Goal: Task Accomplishment & Management: Manage account settings

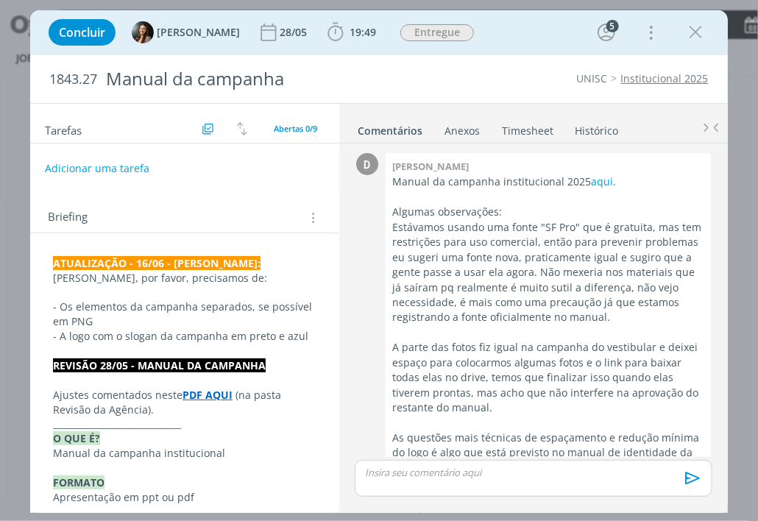
scroll to position [445, 0]
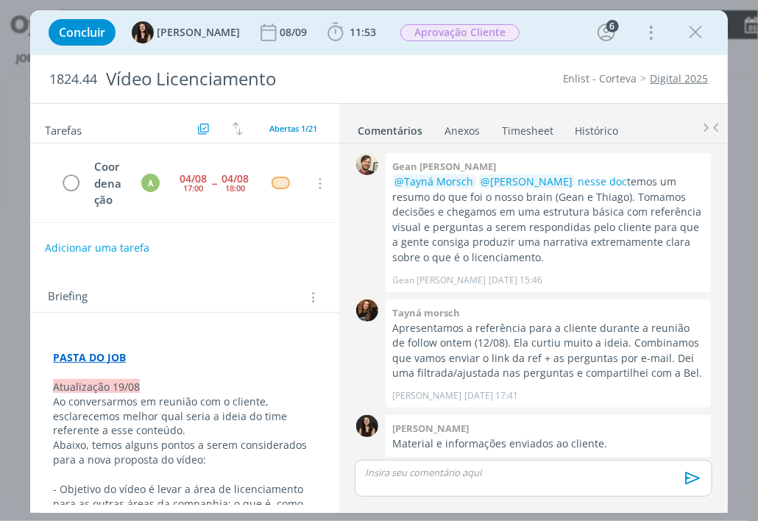
scroll to position [513, 0]
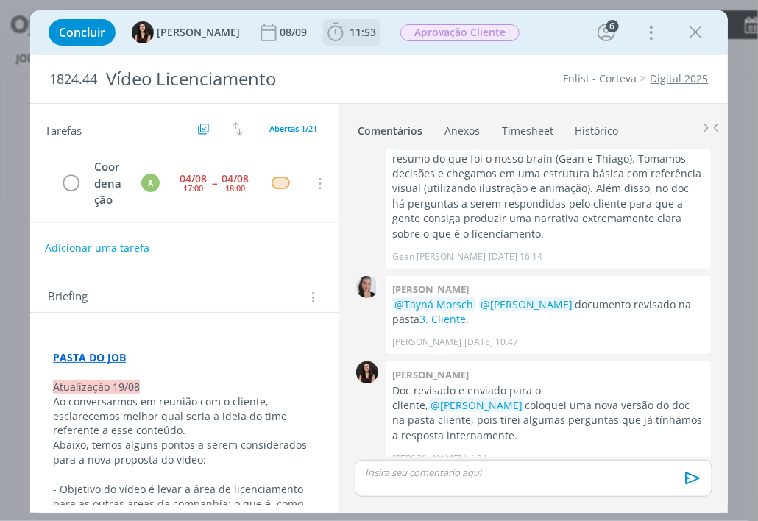
click at [325, 34] on icon "dialog" at bounding box center [336, 32] width 22 height 22
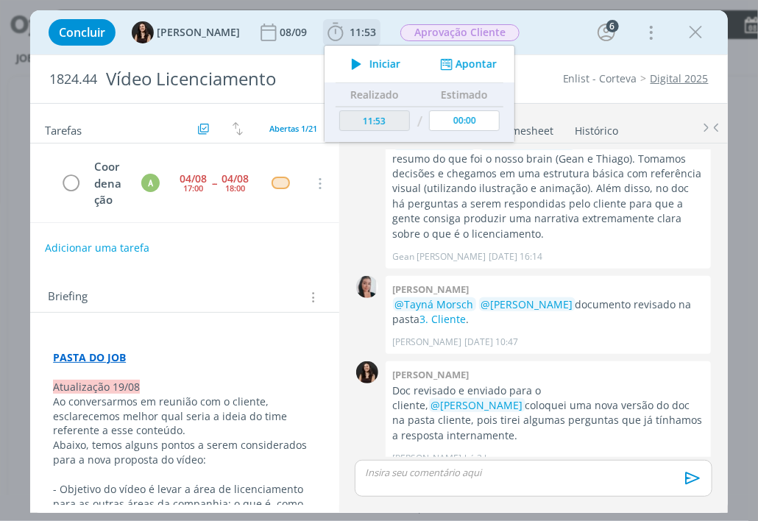
click at [450, 63] on button "Apontar" at bounding box center [467, 64] width 61 height 15
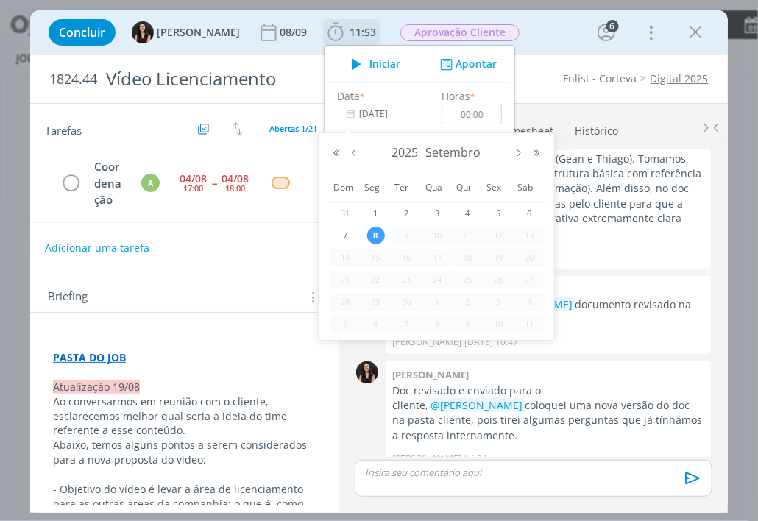
click at [358, 117] on input "[DATE]" at bounding box center [383, 114] width 92 height 21
click at [353, 151] on button "Mês anterior" at bounding box center [354, 153] width 18 height 10
click at [501, 234] on span "8" at bounding box center [499, 236] width 18 height 18
type input "08/08/2025"
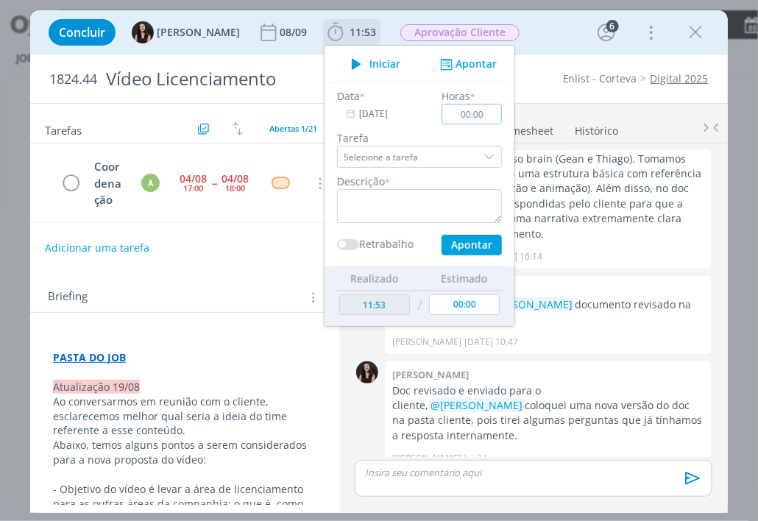
click at [465, 115] on input "00:00" at bounding box center [472, 114] width 60 height 21
type input "01:00"
click at [350, 205] on textarea "dialog" at bounding box center [419, 206] width 165 height 34
type textarea "coordenacao"
click at [451, 240] on button "Apontar" at bounding box center [472, 245] width 60 height 21
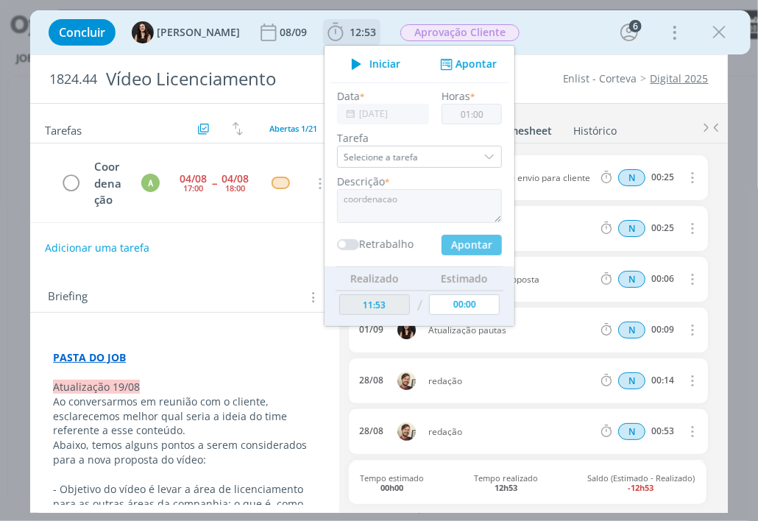
type input "[DATE]"
type input "00:00"
type input "12:53"
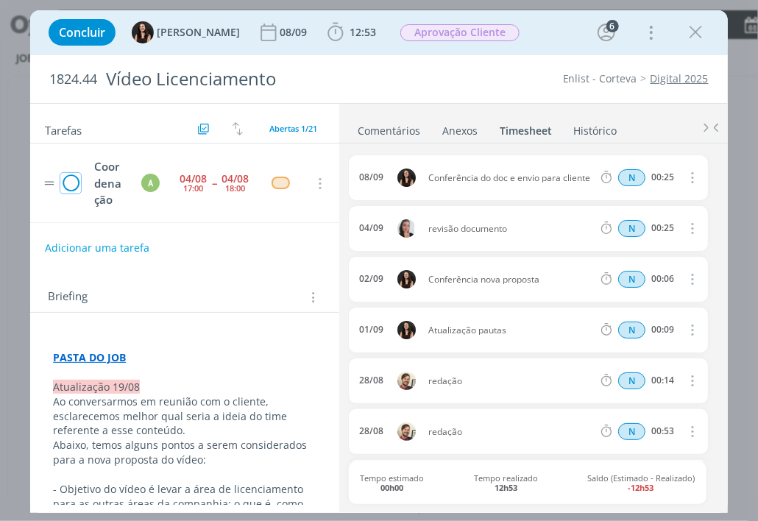
click at [70, 195] on icon "dialog" at bounding box center [70, 184] width 21 height 22
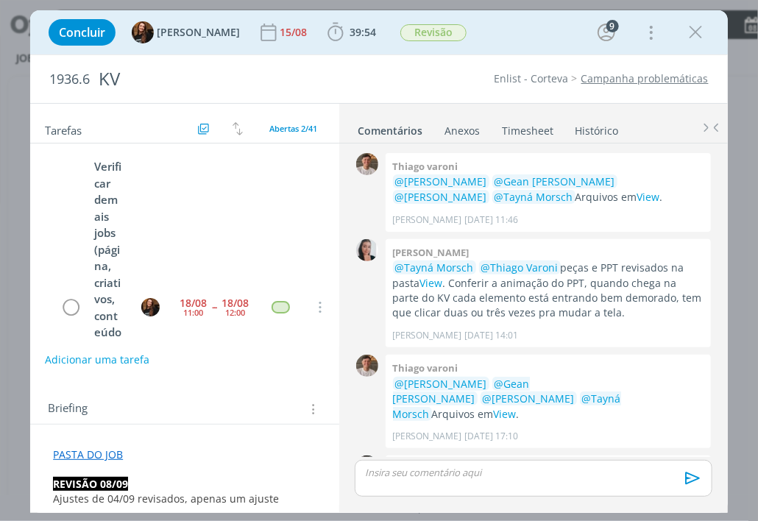
scroll to position [1469, 0]
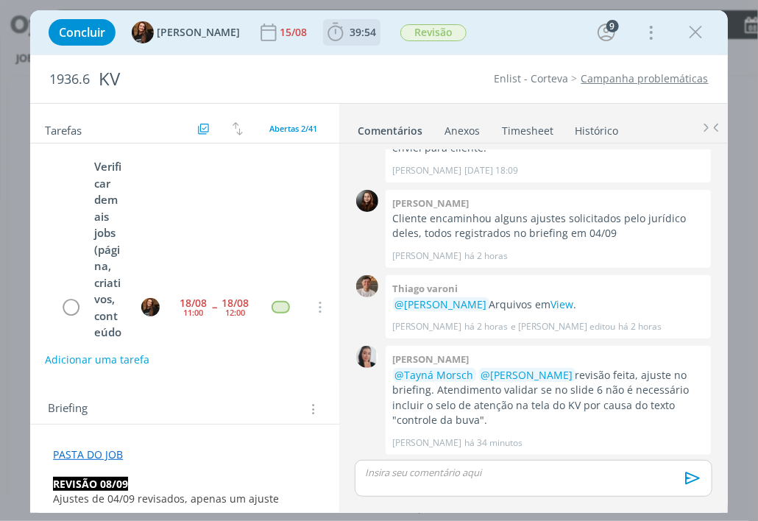
click at [325, 34] on icon "dialog" at bounding box center [336, 32] width 22 height 22
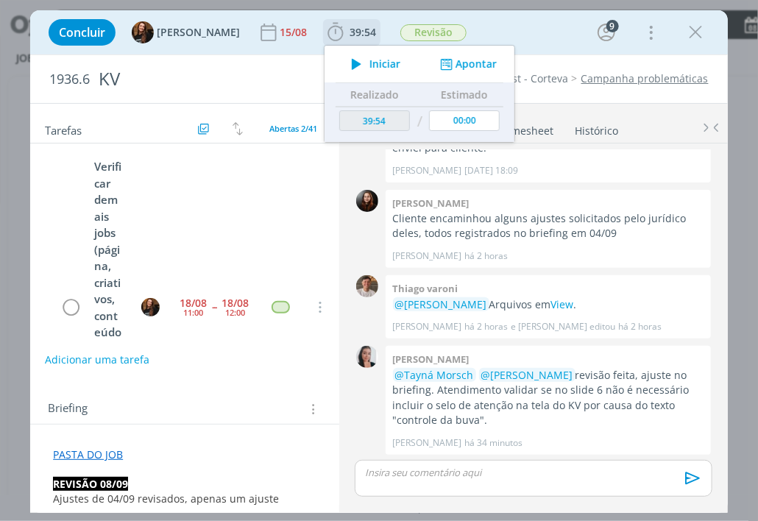
click at [462, 61] on button "Apontar" at bounding box center [467, 64] width 61 height 15
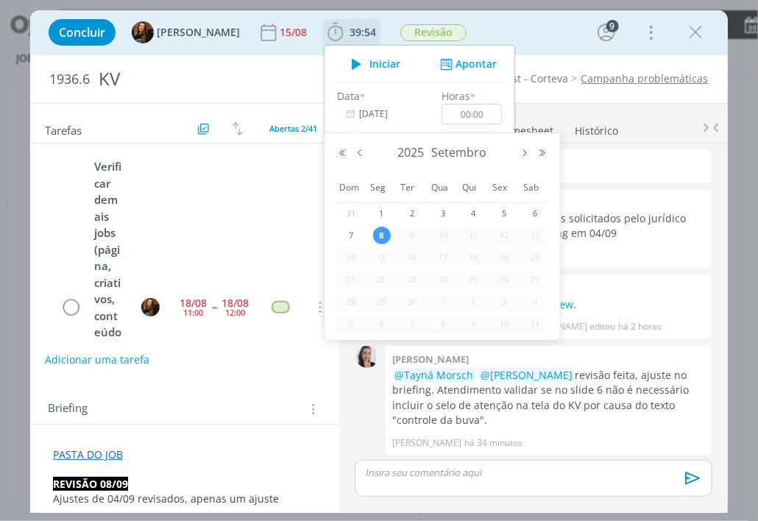
click at [371, 109] on input "[DATE]" at bounding box center [383, 114] width 92 height 21
click at [359, 152] on button "Mês anterior" at bounding box center [360, 153] width 18 height 10
click at [379, 279] on span "18" at bounding box center [382, 280] width 18 height 18
type input "18/08/2025"
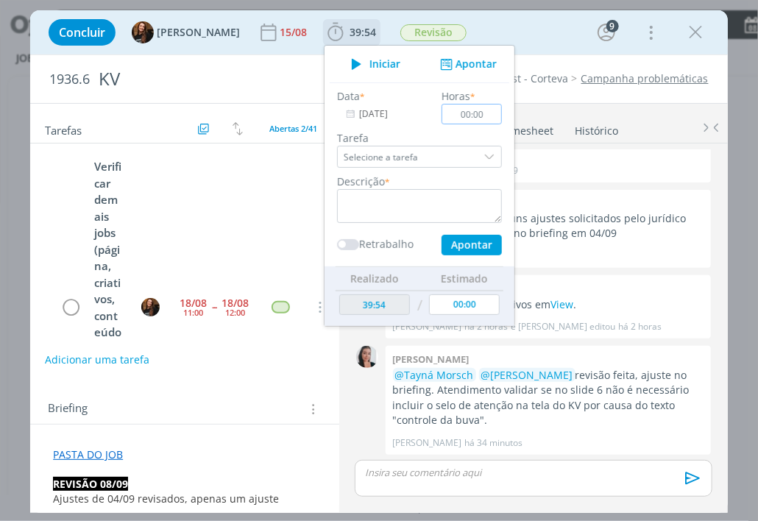
click at [474, 117] on input "00:00" at bounding box center [472, 114] width 60 height 21
type input "02:00"
click at [357, 205] on textarea "dialog" at bounding box center [419, 206] width 165 height 34
click at [411, 200] on textarea "coordenacao ajustres" at bounding box center [419, 206] width 165 height 34
click at [453, 245] on button "Apontar" at bounding box center [472, 245] width 60 height 21
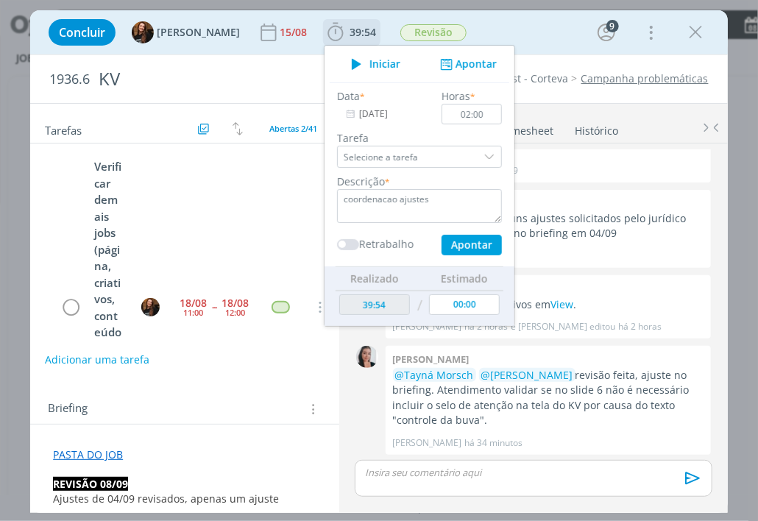
type textarea "coordenacao ajustes"
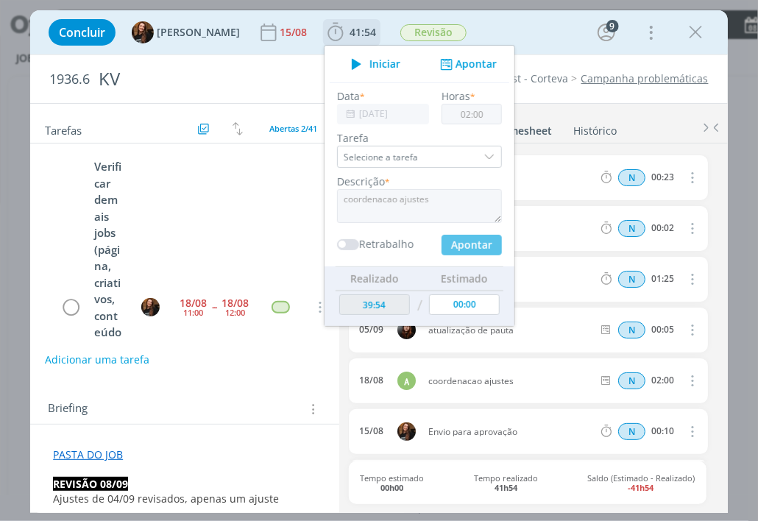
type input "[DATE]"
type input "00:00"
type input "41:54"
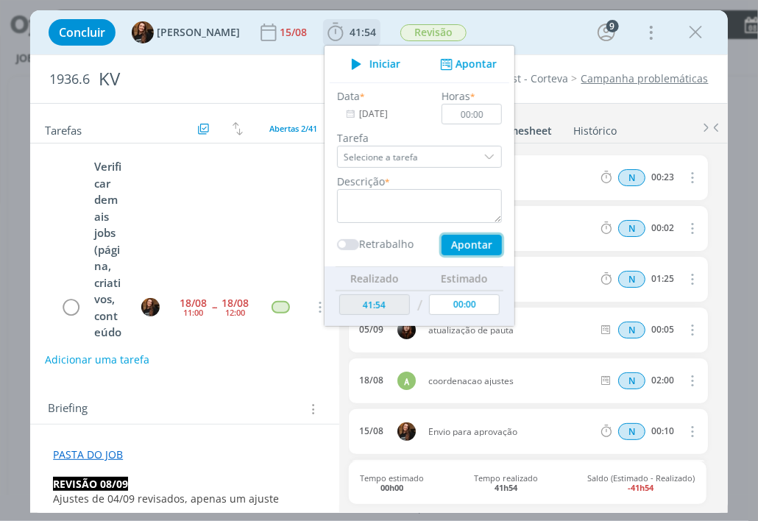
drag, startPoint x: 453, startPoint y: 245, endPoint x: 471, endPoint y: 113, distance: 133.8
click at [471, 113] on div "Data * 08/09/2025 Horas * 00:00 Tarefa Selecione a tarefa Descrição * Retrabalh…" at bounding box center [420, 171] width 180 height 167
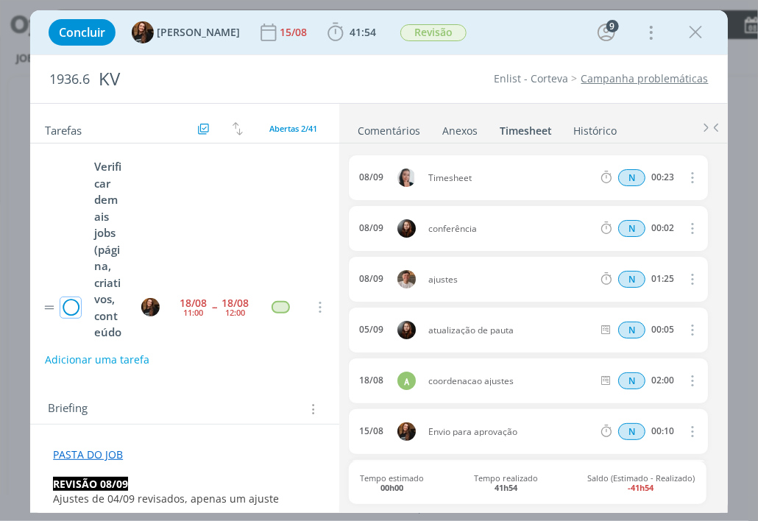
click at [69, 319] on icon "dialog" at bounding box center [70, 308] width 21 height 22
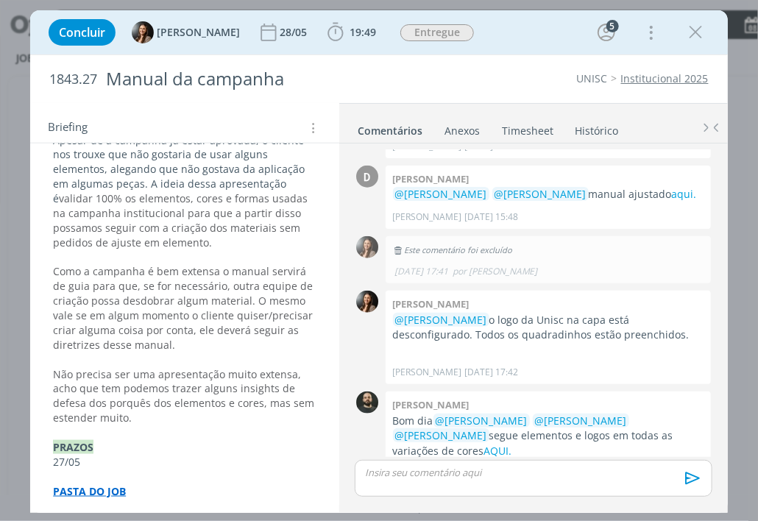
scroll to position [506, 0]
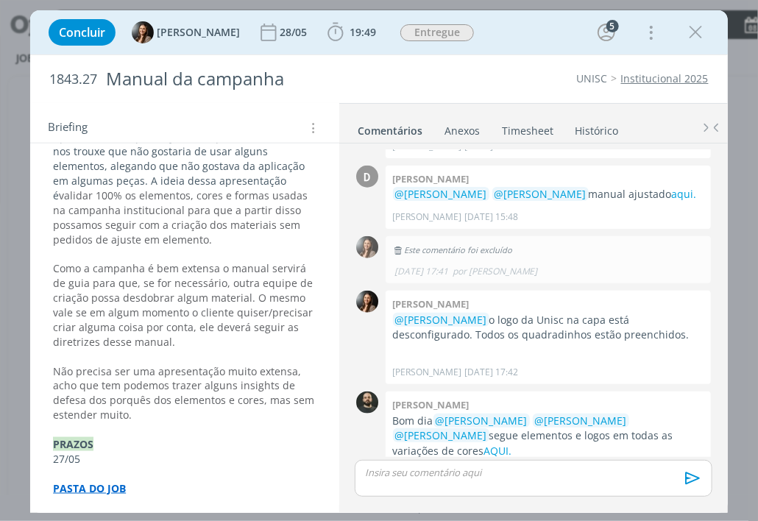
click at [82, 487] on strong "PASTA DO JOB" at bounding box center [89, 488] width 73 height 14
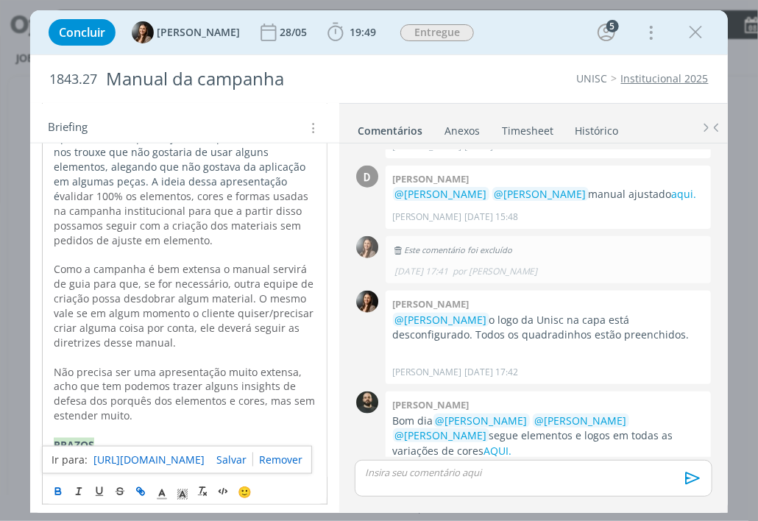
click at [215, 424] on p "dialog" at bounding box center [185, 430] width 262 height 15
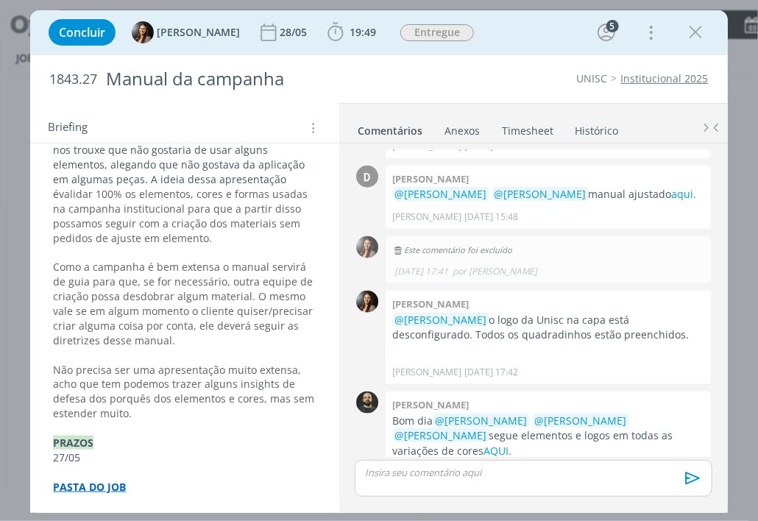
scroll to position [507, 0]
click at [112, 481] on strong "PASTA DO JOB" at bounding box center [89, 488] width 73 height 14
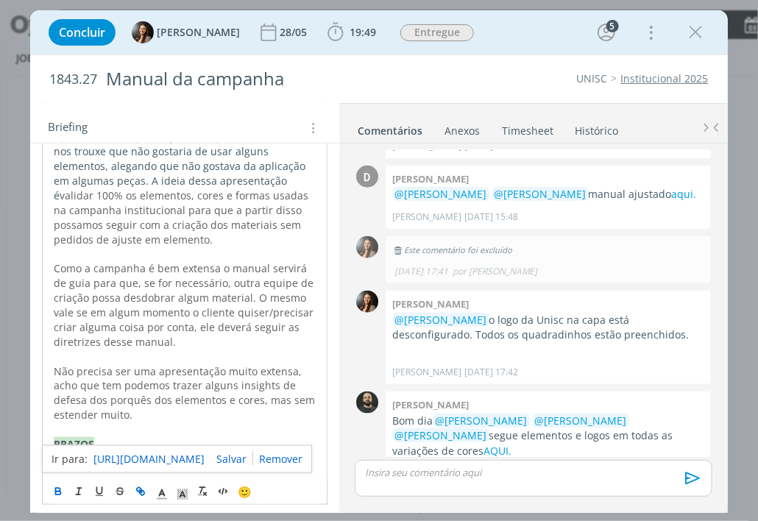
click at [191, 456] on link "https://sobeae.sharepoint.com/:f:/s/SOBEAE/Ev1OjdzzeRBPlGaTFYvkLoUBknFaWx7IEGTS…" at bounding box center [148, 459] width 111 height 19
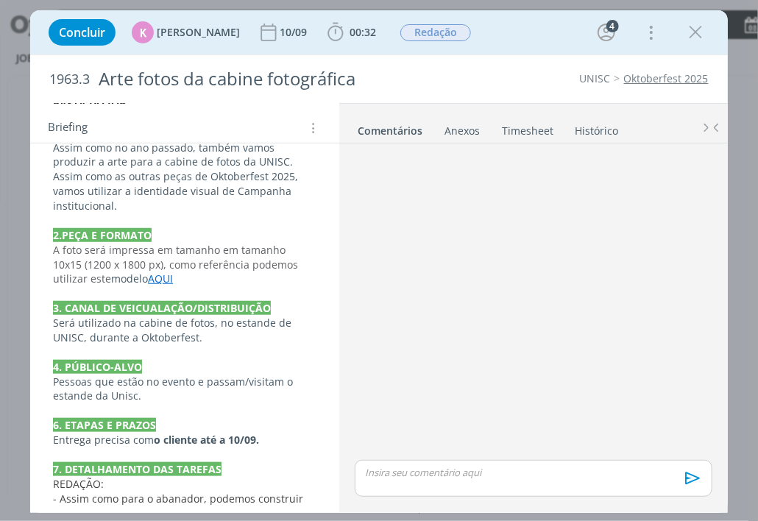
scroll to position [365, 0]
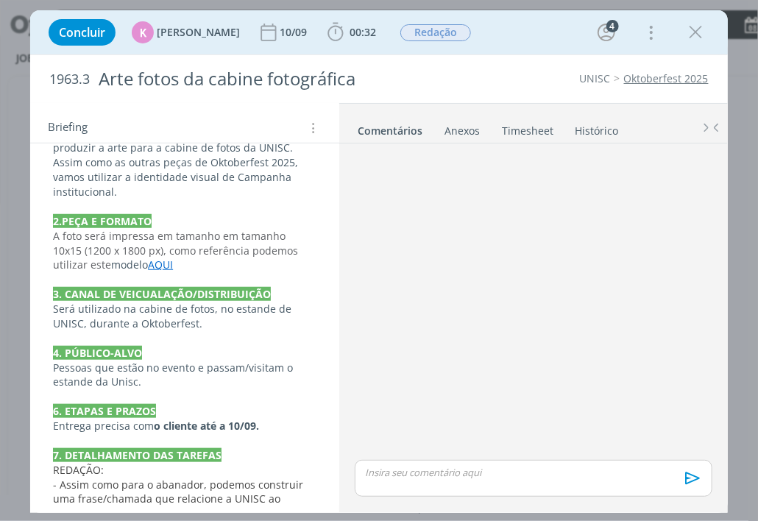
click at [166, 264] on link "AQUI" at bounding box center [160, 265] width 25 height 14
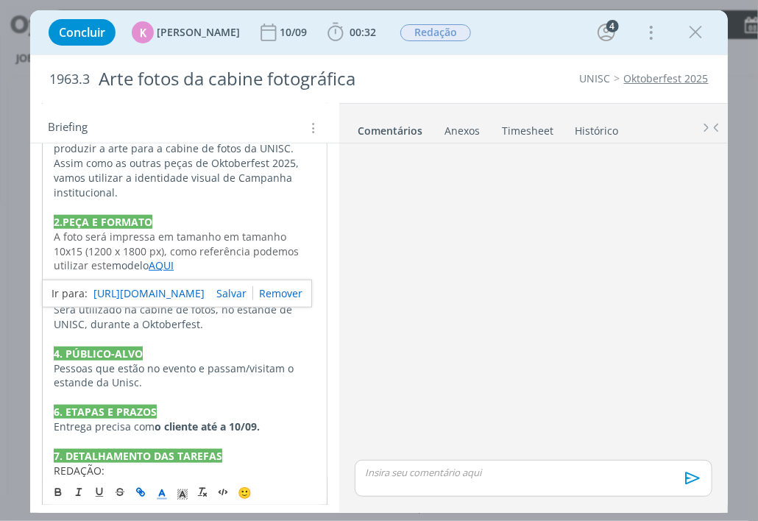
click at [162, 292] on link "https://sobeae.sharepoint.com/:i:/r/sites/SOBEAE/Documentos%20Compartilhados/Cl…" at bounding box center [148, 293] width 111 height 19
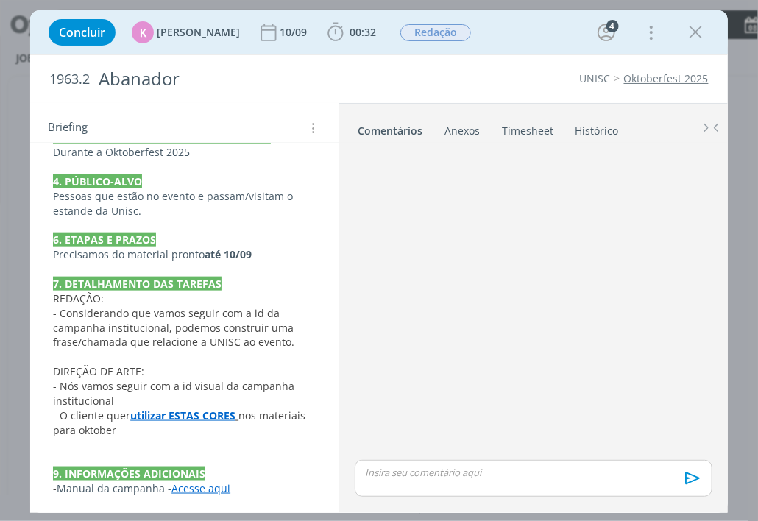
scroll to position [523, 0]
click at [197, 494] on p "- Manual da campanha - Acesse aqui" at bounding box center [185, 488] width 264 height 15
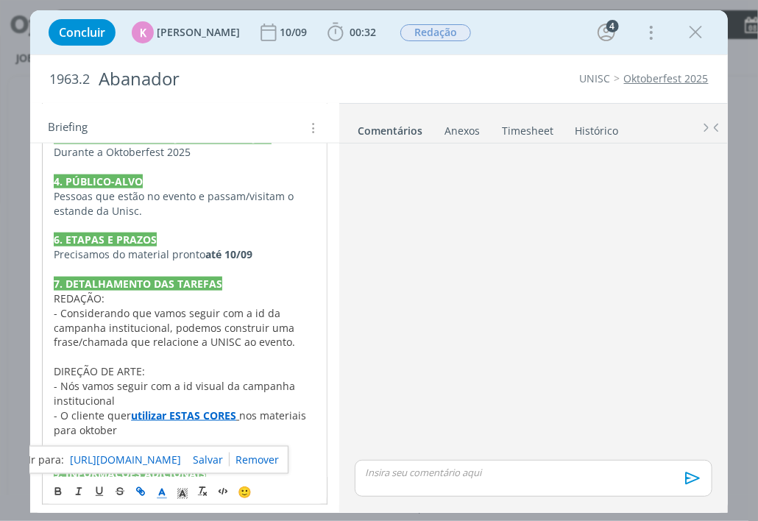
click at [174, 456] on link "https://sobeae.sharepoint.com/:b:/s/SOBEAE/EZyIZ-pIgSVIjngixDdo8-wBAFlz-to4-rPl…" at bounding box center [125, 460] width 111 height 19
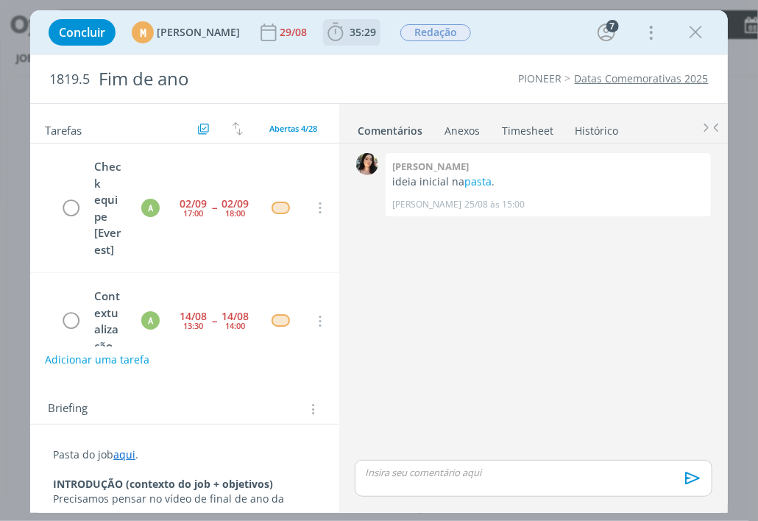
click at [376, 32] on span "35:29" at bounding box center [363, 32] width 27 height 14
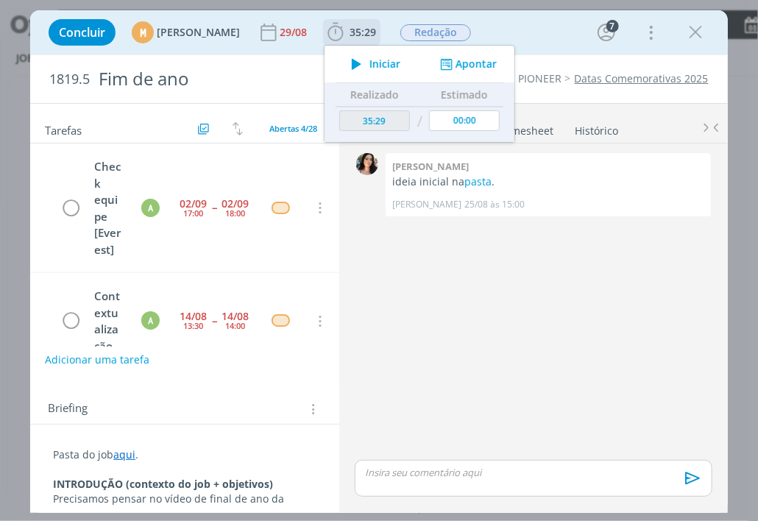
click at [498, 66] on button "Apontar" at bounding box center [467, 64] width 61 height 15
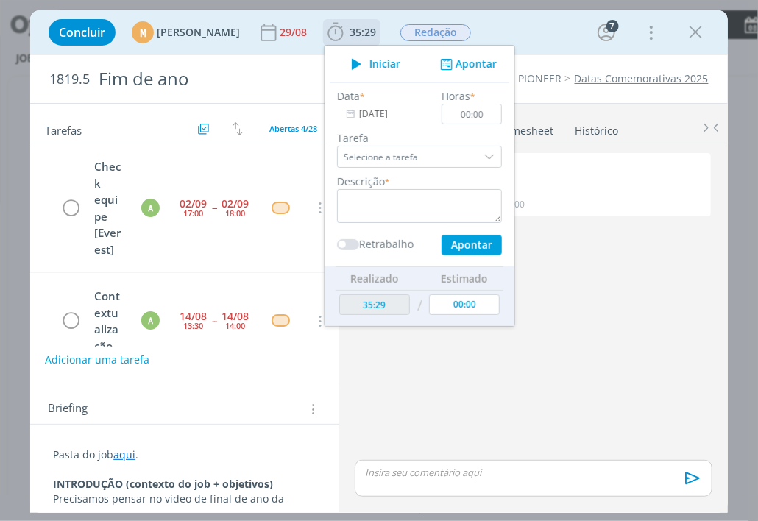
click at [498, 65] on button "Apontar" at bounding box center [467, 64] width 61 height 15
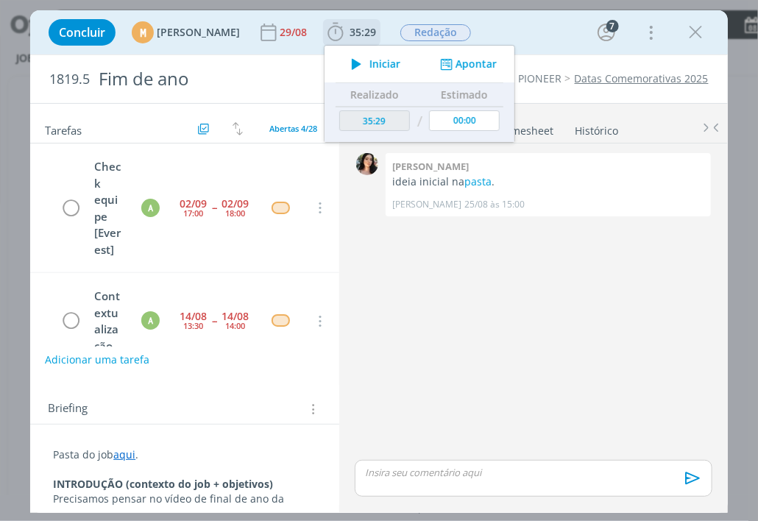
click at [498, 65] on button "Apontar" at bounding box center [467, 64] width 61 height 15
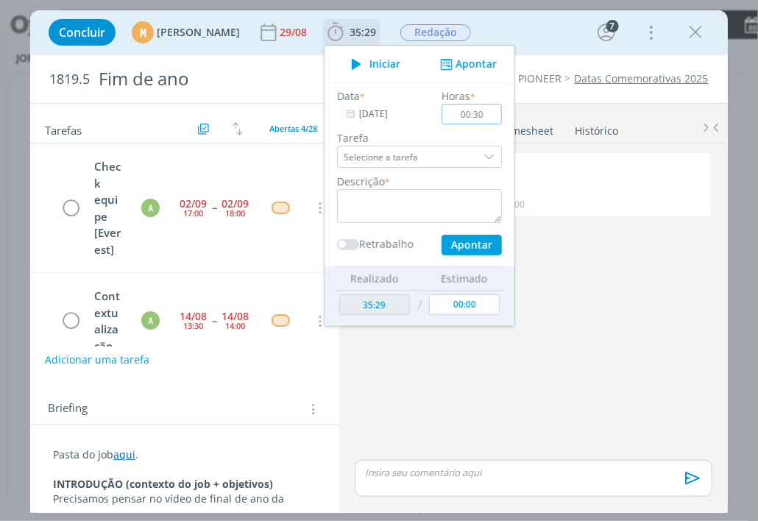
type input "00:30"
click at [387, 195] on textarea "dialog" at bounding box center [419, 206] width 165 height 34
type textarea "coordenacao"
click at [502, 247] on button "Apontar" at bounding box center [472, 245] width 60 height 21
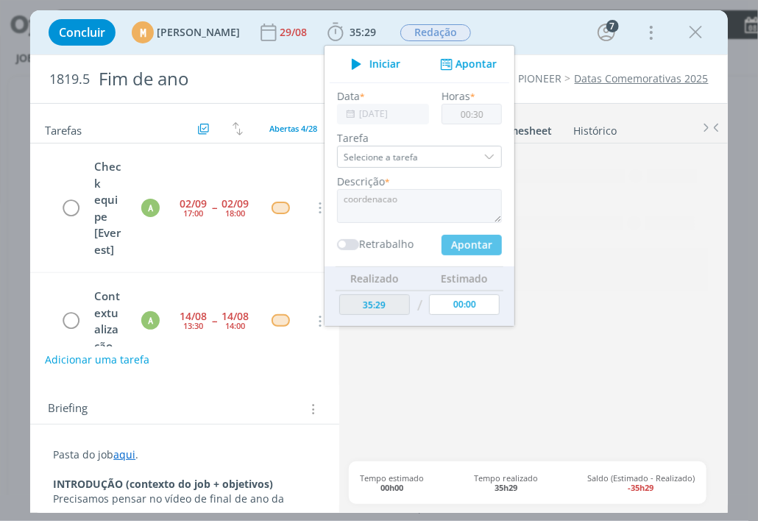
type input "35:59"
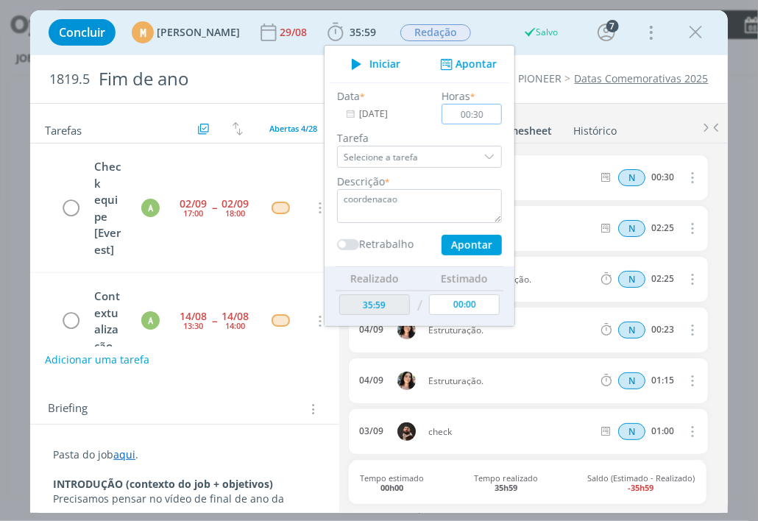
type input "00:00"
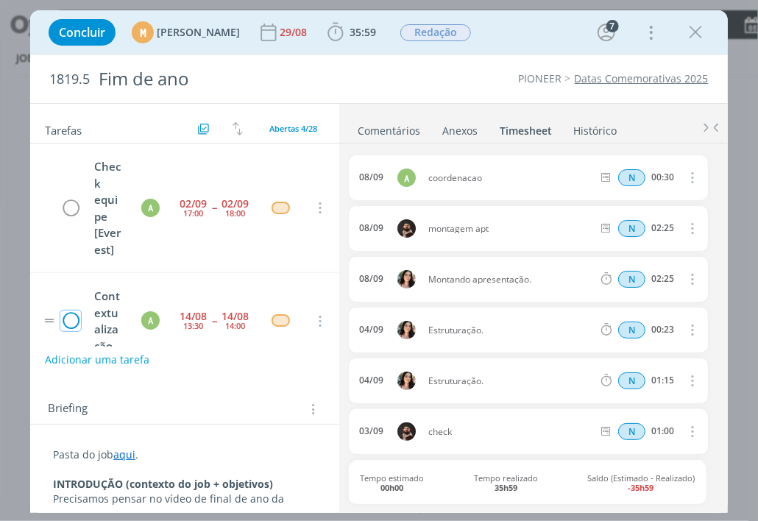
click at [71, 331] on icon "dialog" at bounding box center [70, 322] width 21 height 22
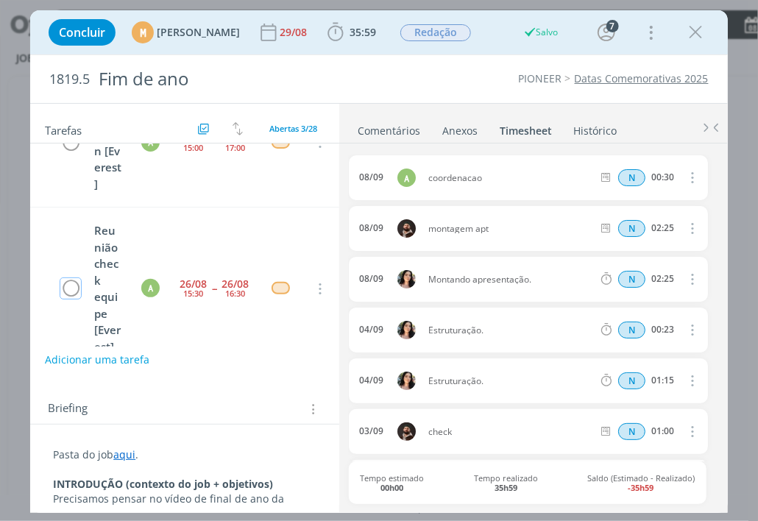
scroll to position [212, 0]
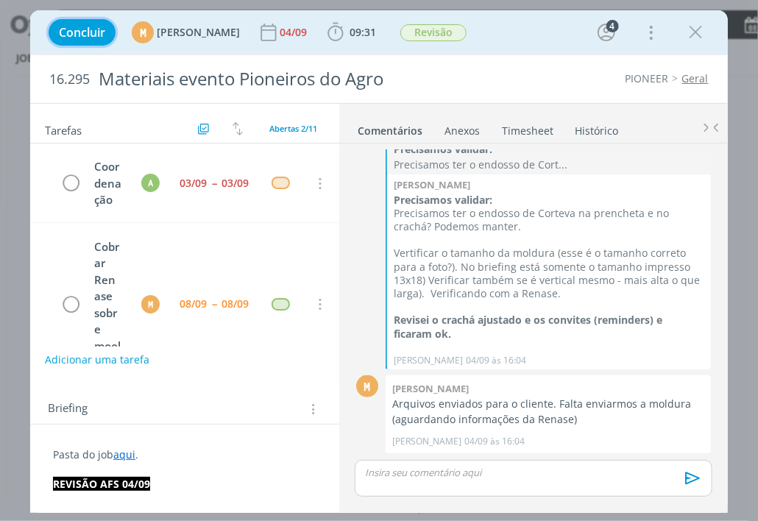
click at [81, 29] on span "Concluir" at bounding box center [82, 33] width 46 height 12
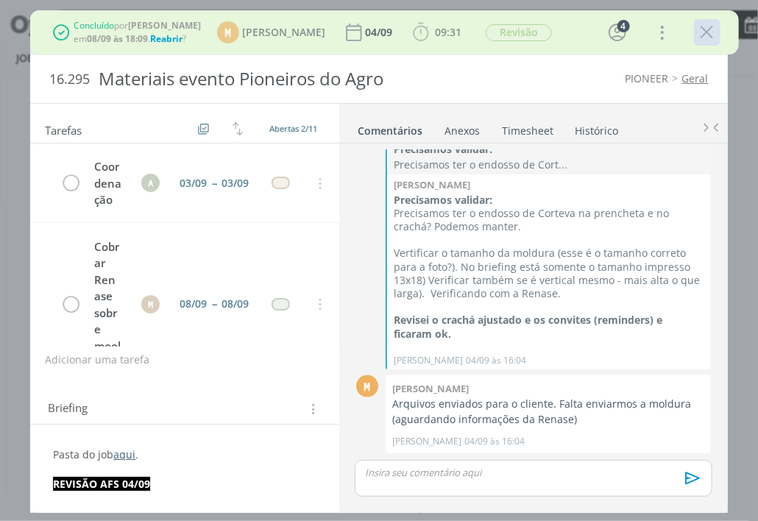
click at [701, 32] on icon "dialog" at bounding box center [707, 32] width 22 height 22
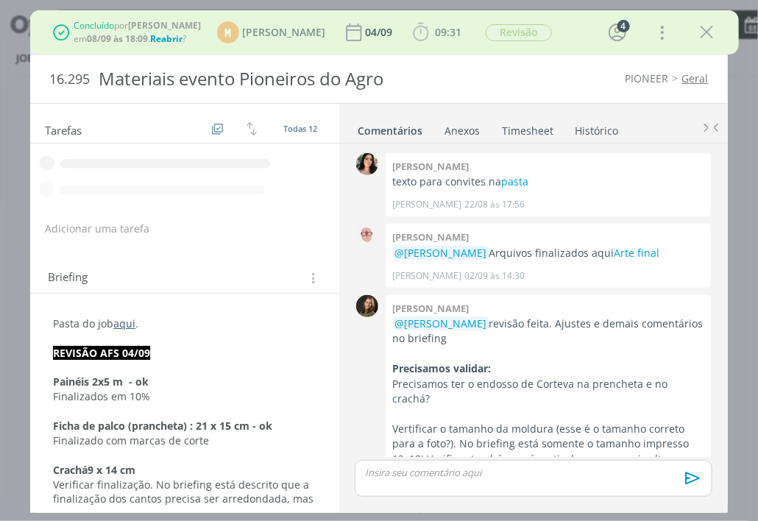
scroll to position [527, 0]
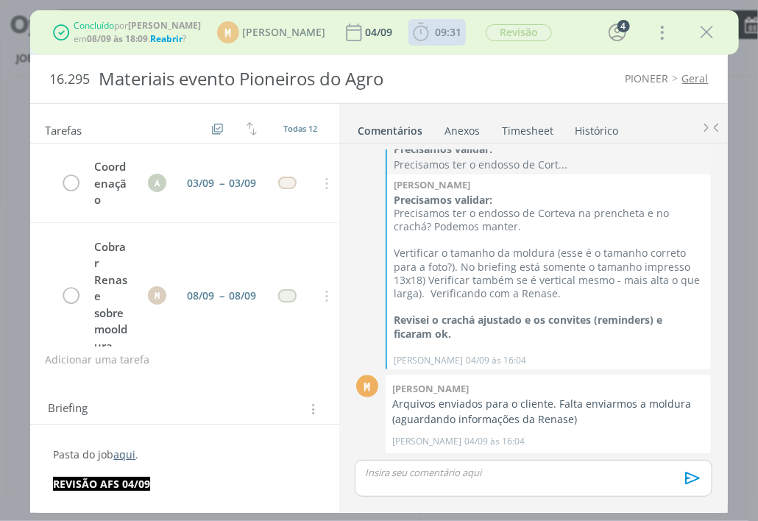
click at [425, 35] on div "09:31 Apontar Data * [DATE] Horas * 00:00 Tarefa Selecione a tarefa Descrição *…" at bounding box center [437, 33] width 56 height 24
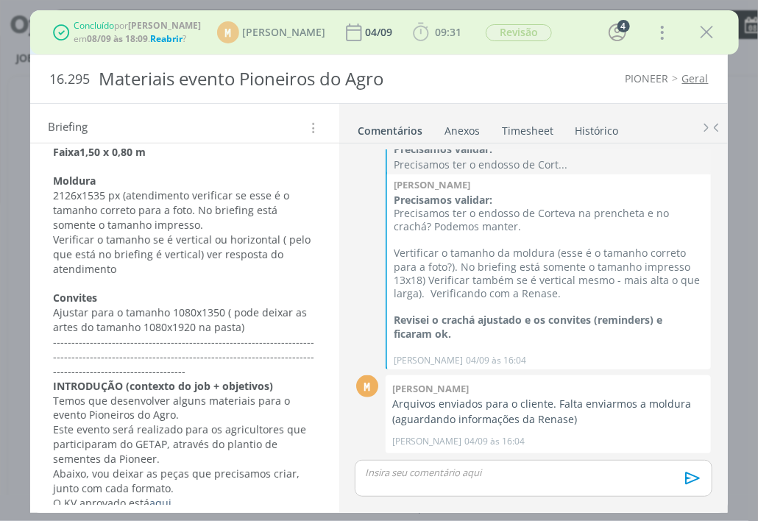
scroll to position [0, 0]
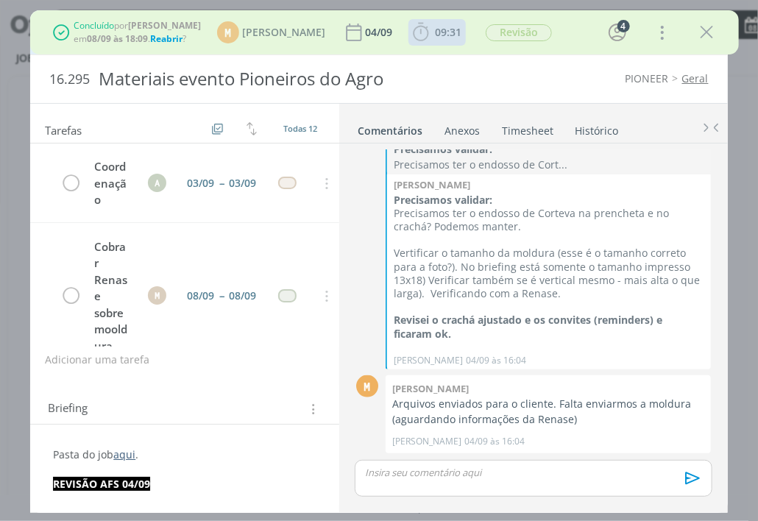
click at [425, 32] on div "09:31 Iniciar Apontar Data * 08/09/2025 Horas * 00:00 Tarefa Selecione a tarefa…" at bounding box center [437, 33] width 56 height 24
click at [439, 28] on div "09:31 Iniciar Apontar Data * 08/09/2025 Horas * 00:00 Tarefa Selecione a tarefa…" at bounding box center [437, 33] width 56 height 24
click at [423, 32] on div "09:31 Iniciar Apontar Data * 08/09/2025 Horas * 00:00 Tarefa Selecione a tarefa…" at bounding box center [437, 33] width 56 height 24
click at [73, 180] on td "dialog" at bounding box center [71, 183] width 22 height 23
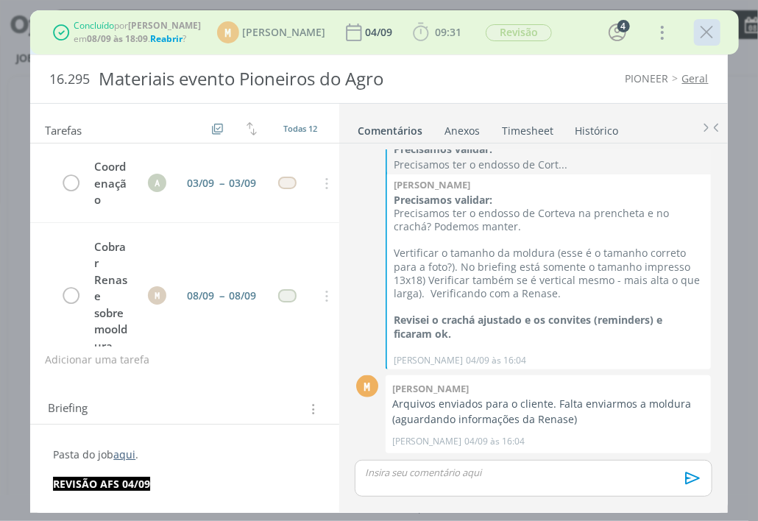
click at [699, 26] on icon "dialog" at bounding box center [707, 32] width 22 height 22
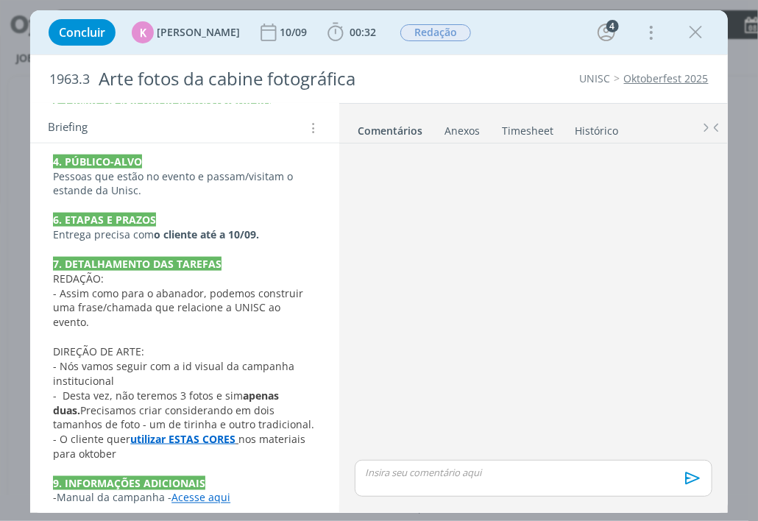
scroll to position [566, 0]
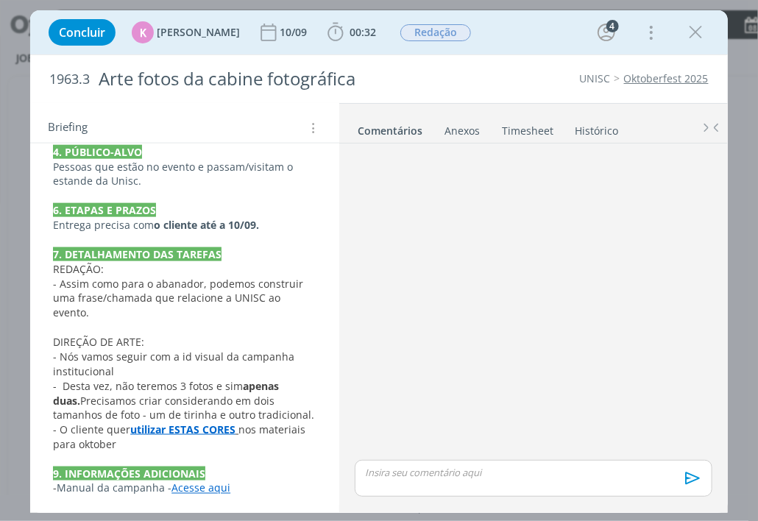
click at [209, 489] on link "Acesse aqui" at bounding box center [201, 488] width 59 height 14
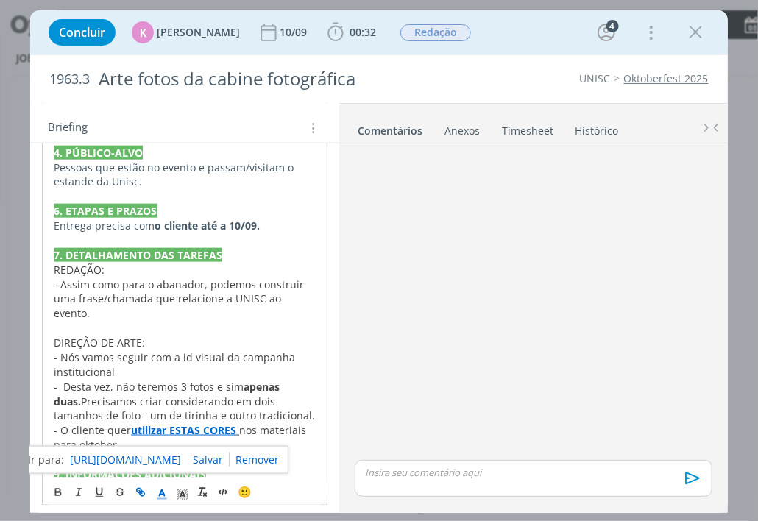
click at [168, 456] on link "[URL][DOMAIN_NAME]" at bounding box center [125, 460] width 111 height 19
